Goal: Check status: Check status

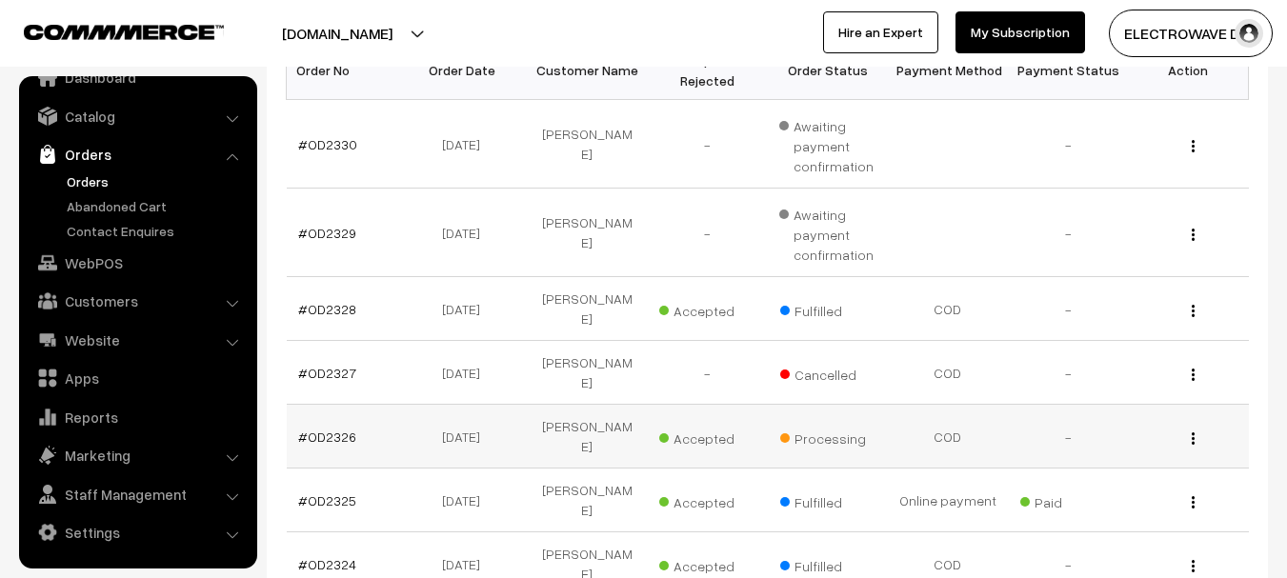
scroll to position [381, 0]
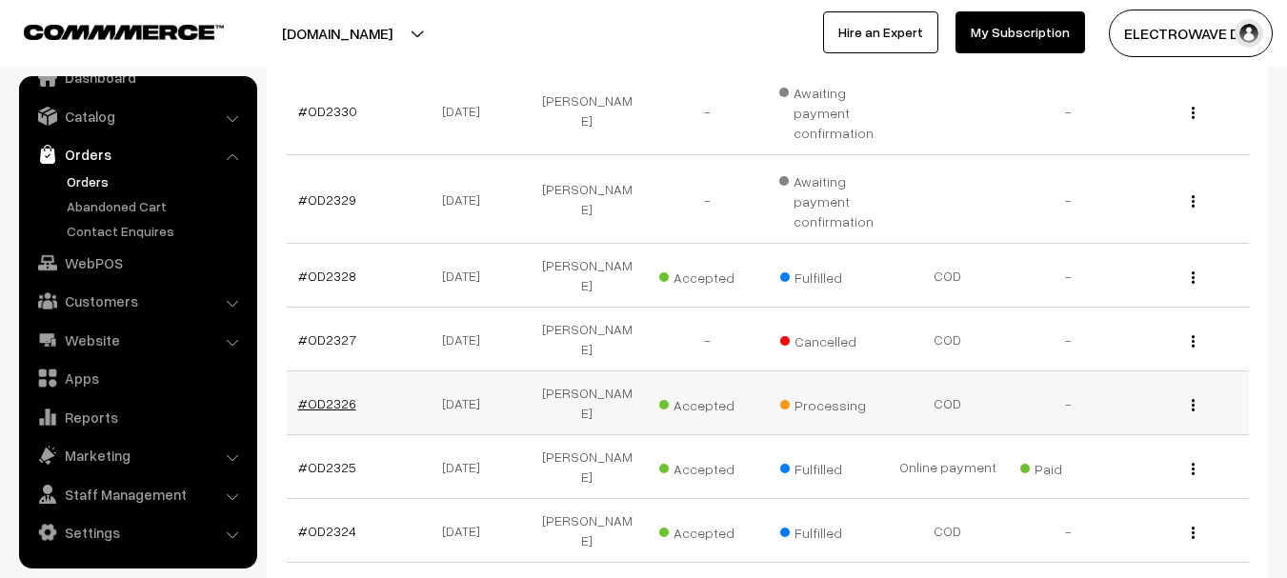
click at [311, 395] on link "#OD2326" at bounding box center [327, 403] width 58 height 16
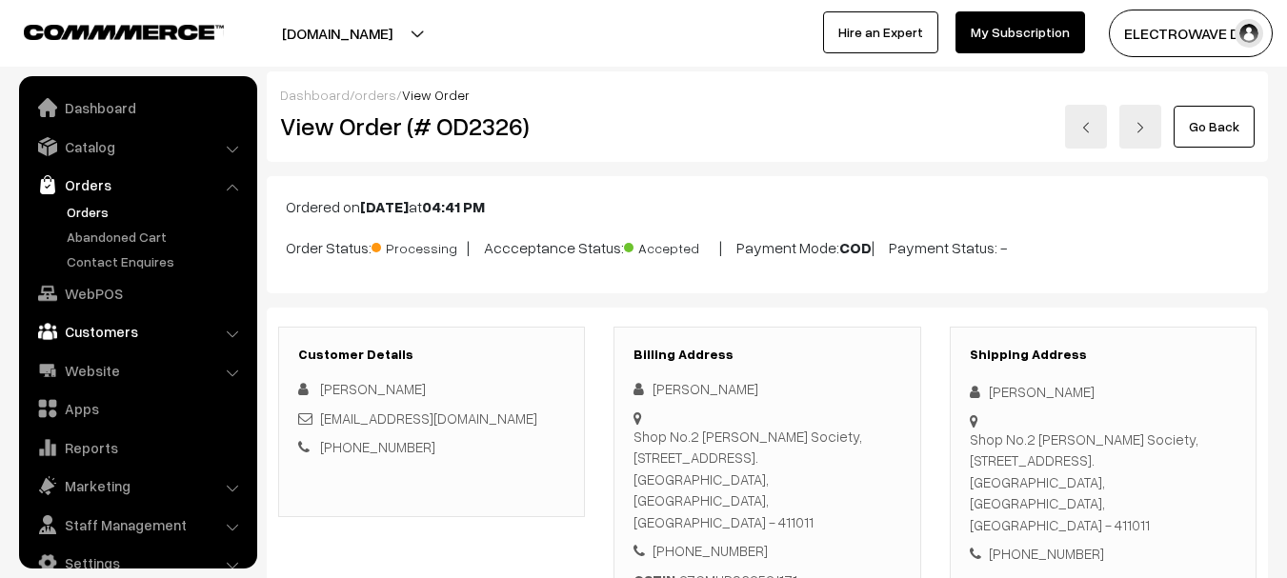
scroll to position [30, 0]
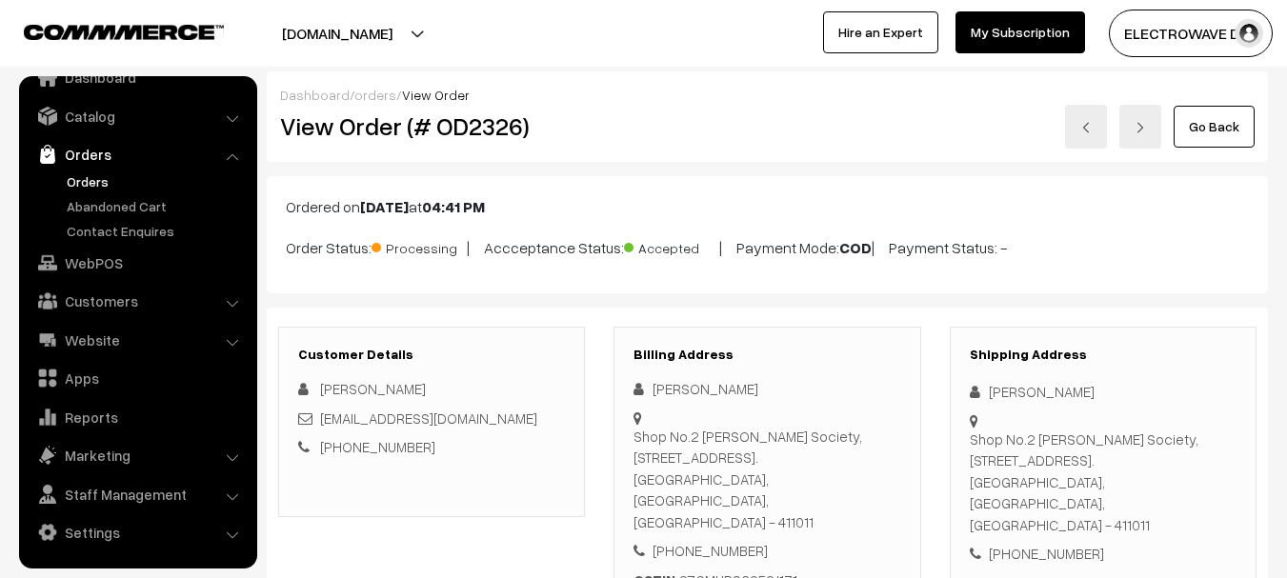
click at [83, 187] on link "Orders" at bounding box center [156, 182] width 189 height 20
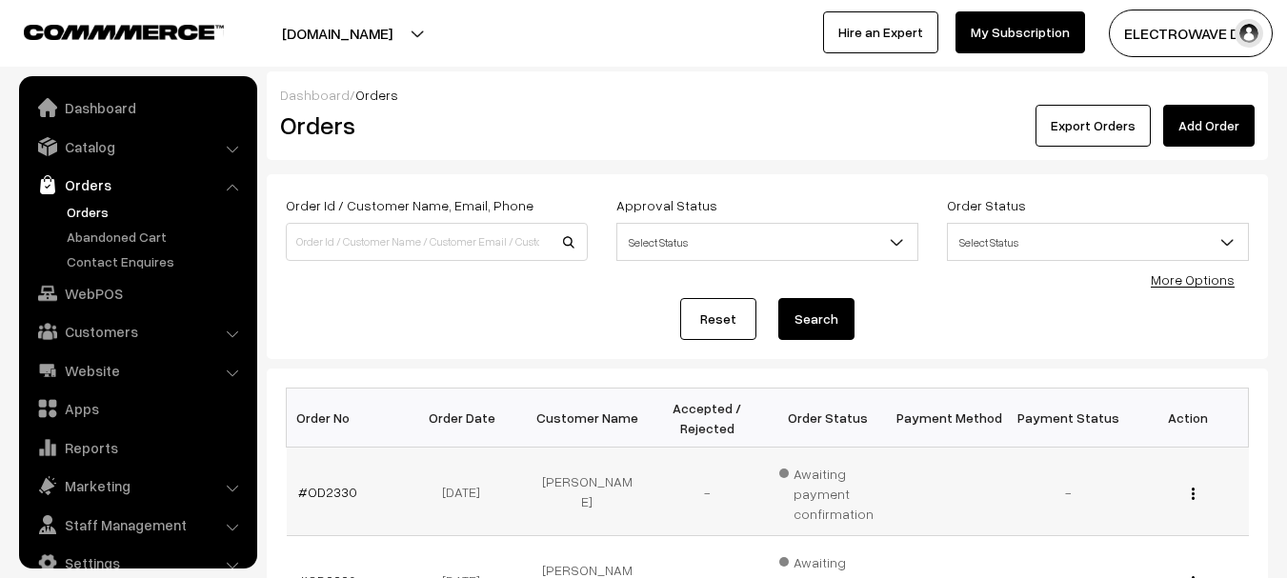
scroll to position [30, 0]
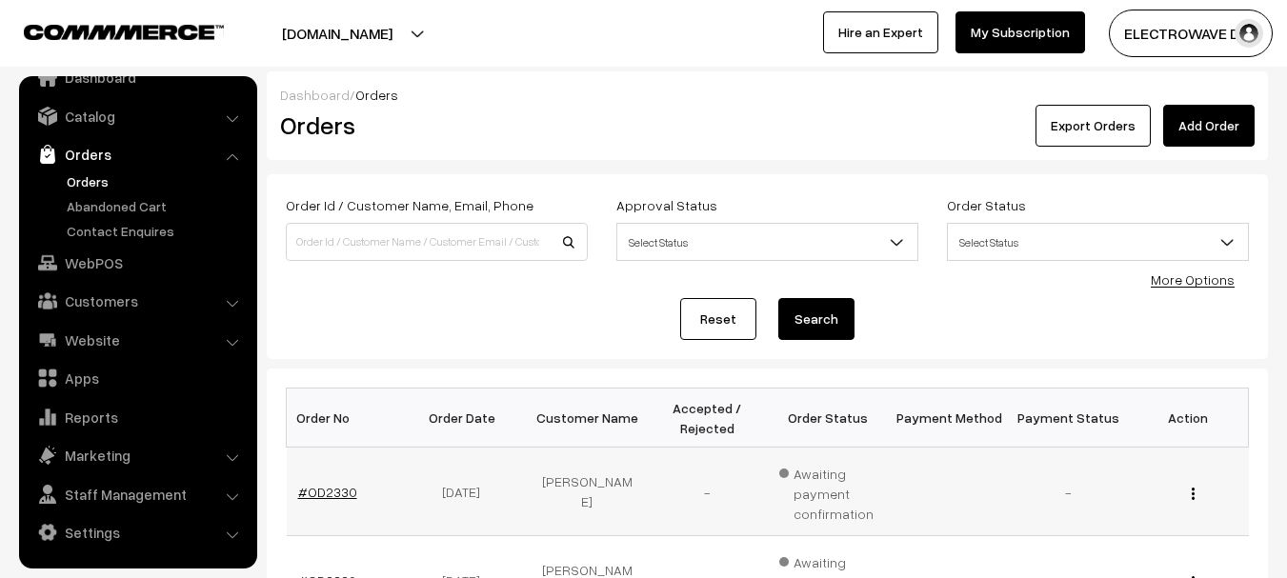
click at [326, 496] on link "#OD2330" at bounding box center [327, 492] width 59 height 16
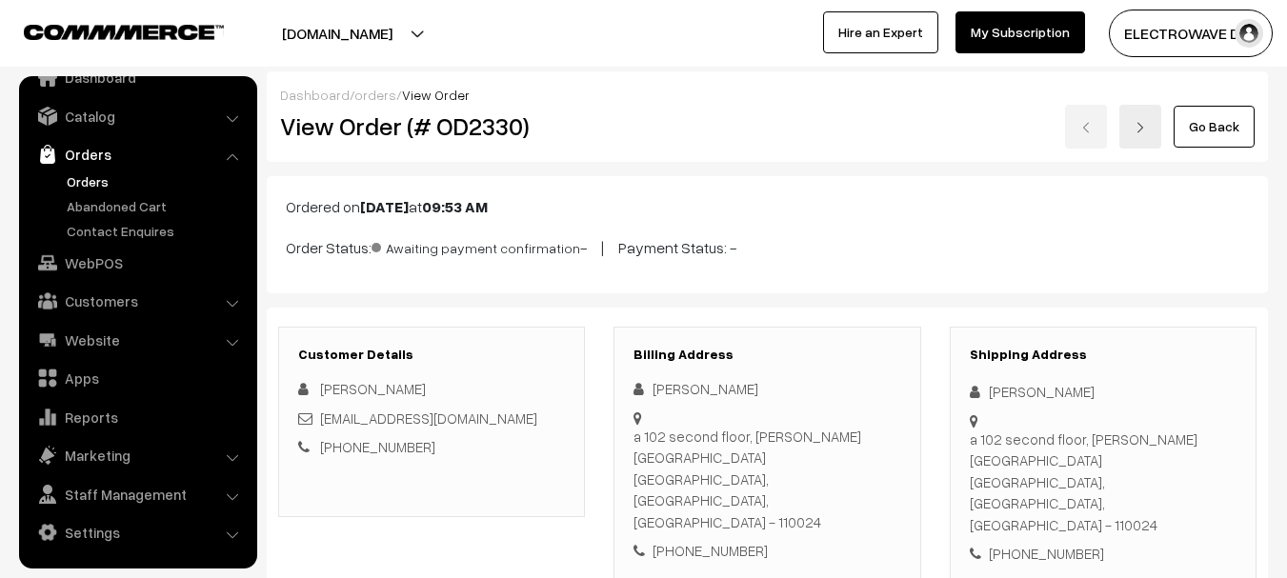
click at [1140, 127] on img at bounding box center [1140, 127] width 11 height 11
